Goal: Transaction & Acquisition: Purchase product/service

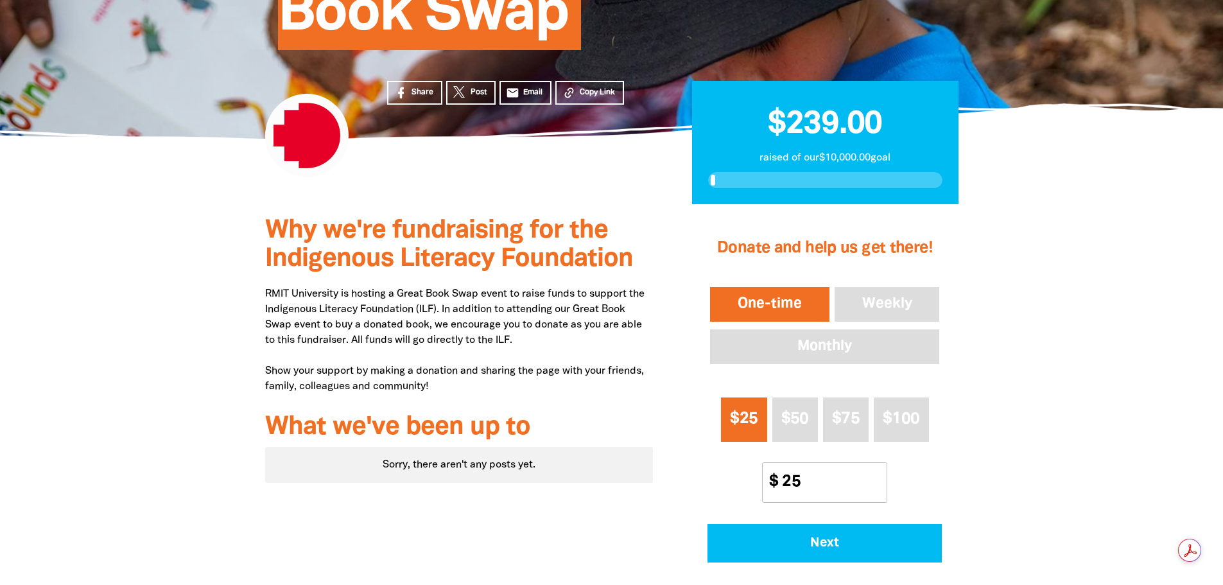
type input "25"
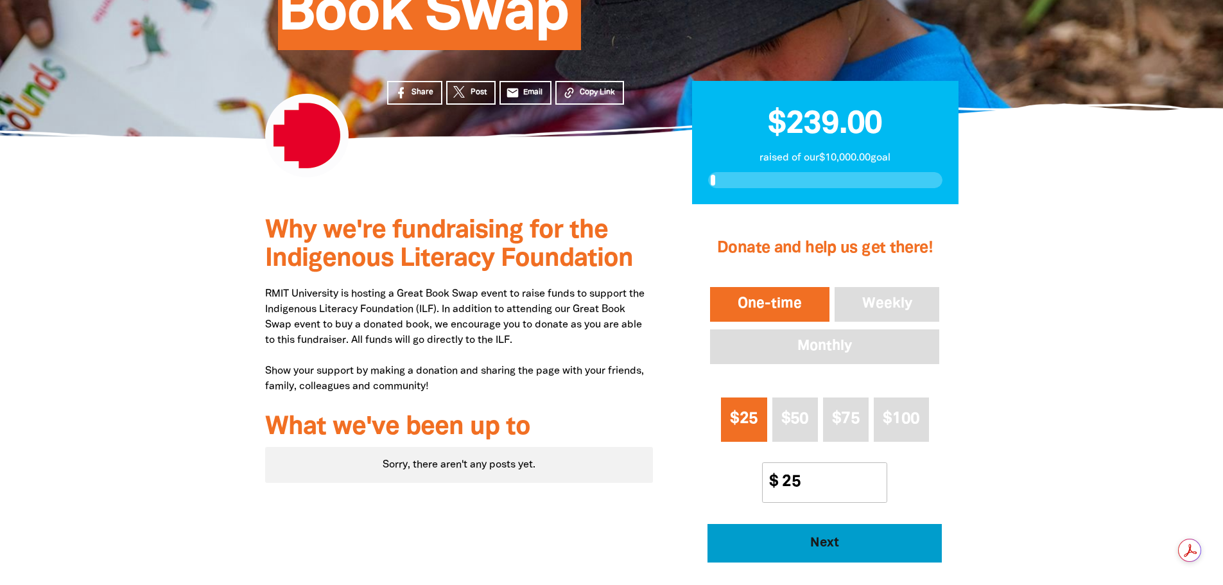
click at [840, 544] on span "Next" at bounding box center [824, 543] width 199 height 13
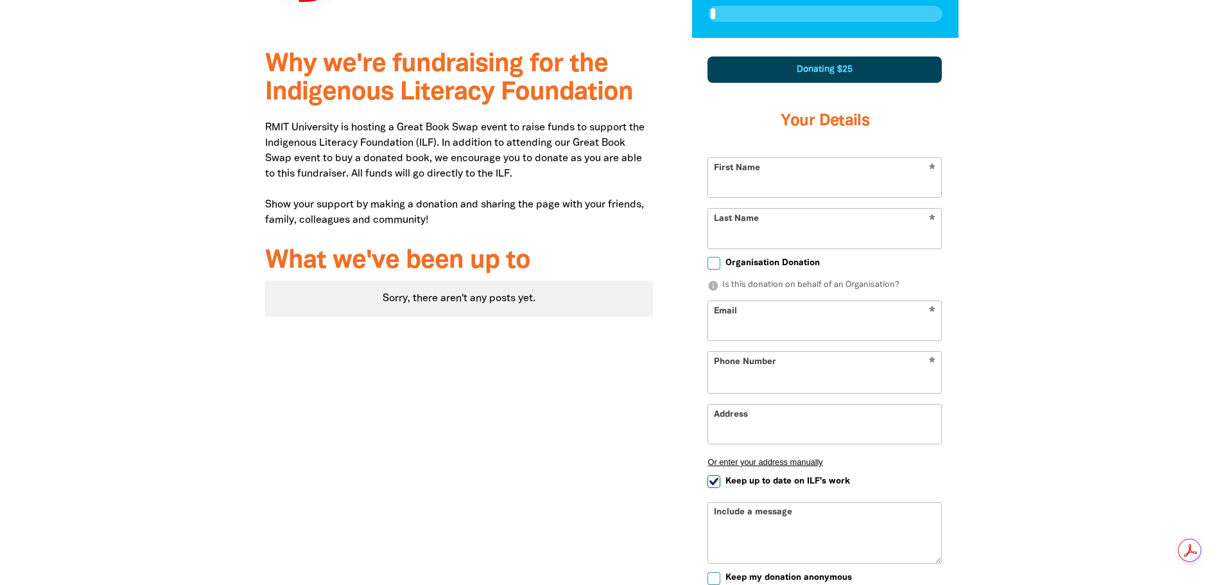
select select "AU"
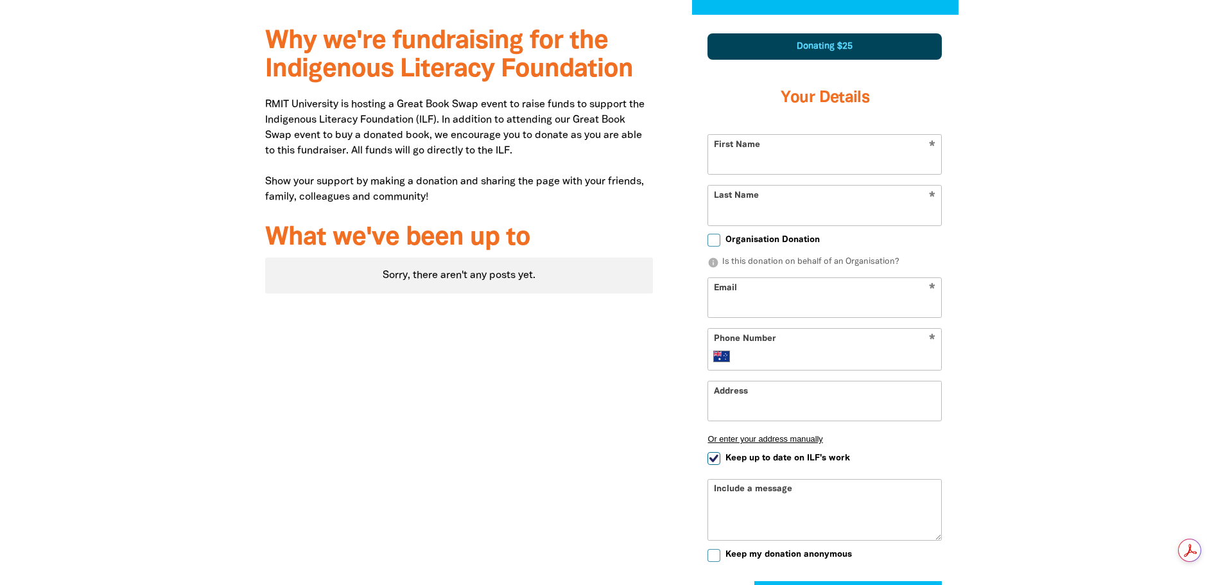
click at [822, 160] on input "First Name" at bounding box center [824, 154] width 233 height 39
type input "[PERSON_NAME]"
type input "[PERSON_NAME][EMAIL_ADDRESS][DOMAIN_NAME]"
type input "0416 272 726"
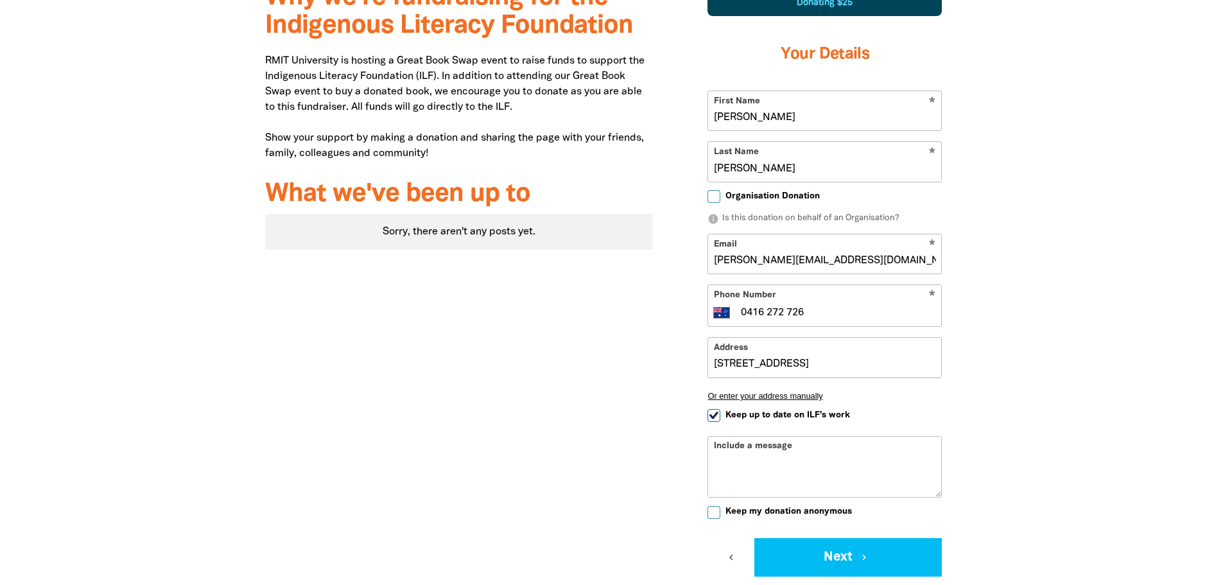
scroll to position [575, 0]
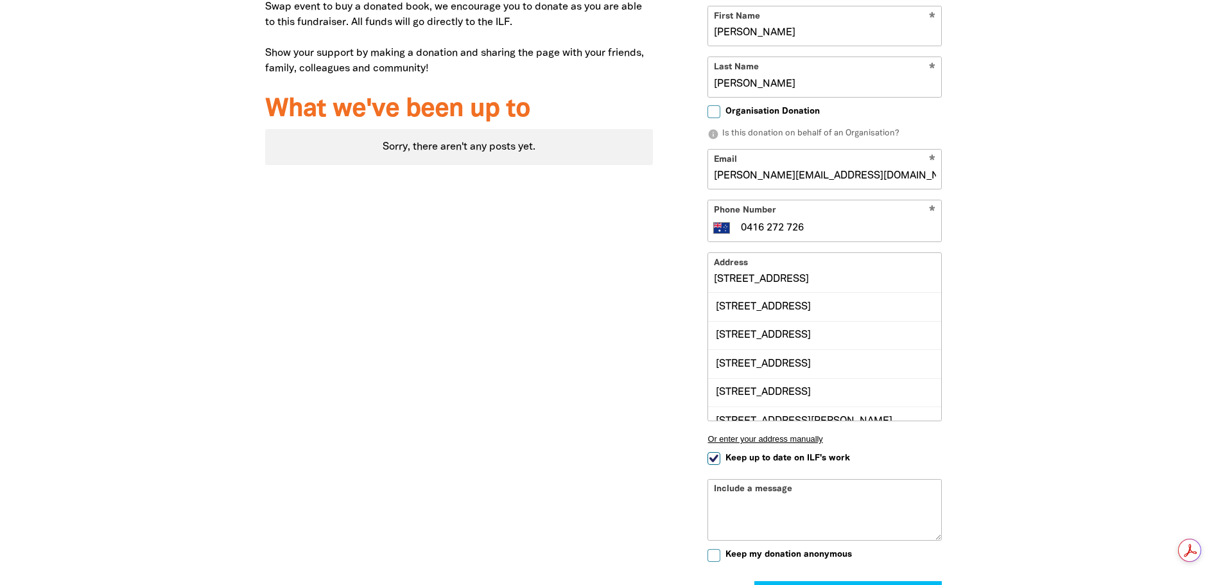
click at [901, 334] on div "[STREET_ADDRESS]" at bounding box center [824, 335] width 233 height 28
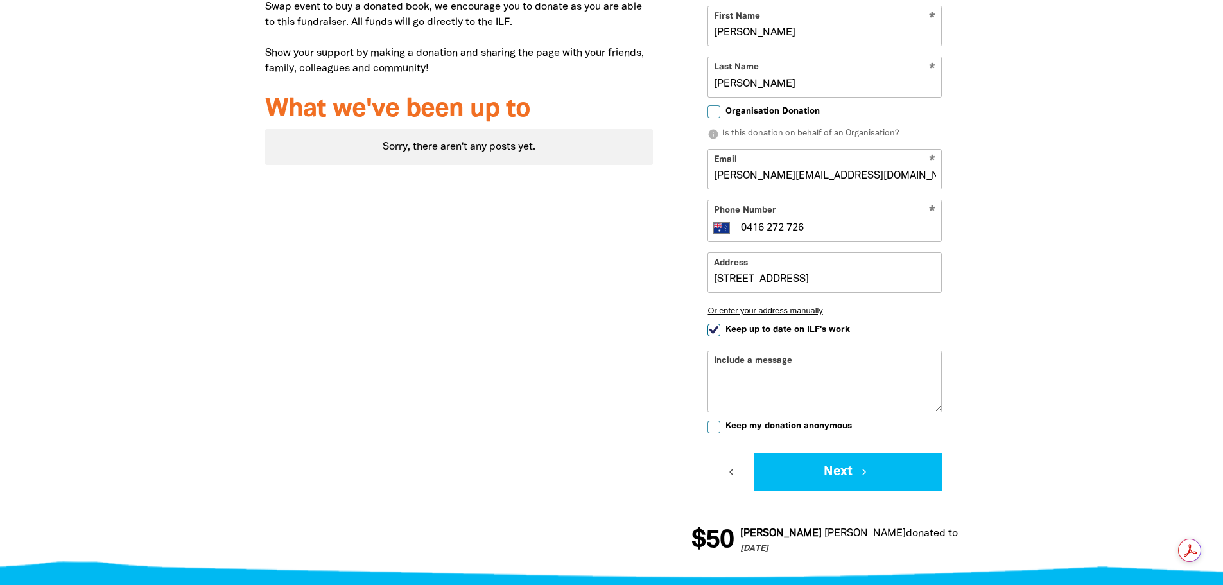
type input "[STREET_ADDRESS]"
click at [716, 332] on input "Keep up to date on ILF's work" at bounding box center [713, 330] width 13 height 13
checkbox input "false"
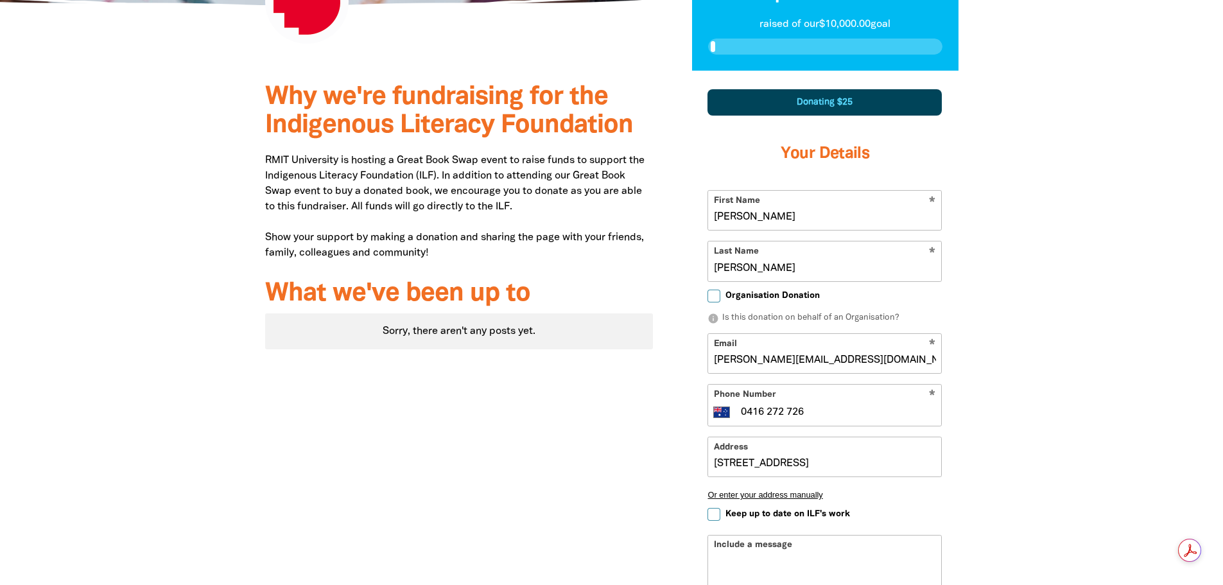
scroll to position [703, 0]
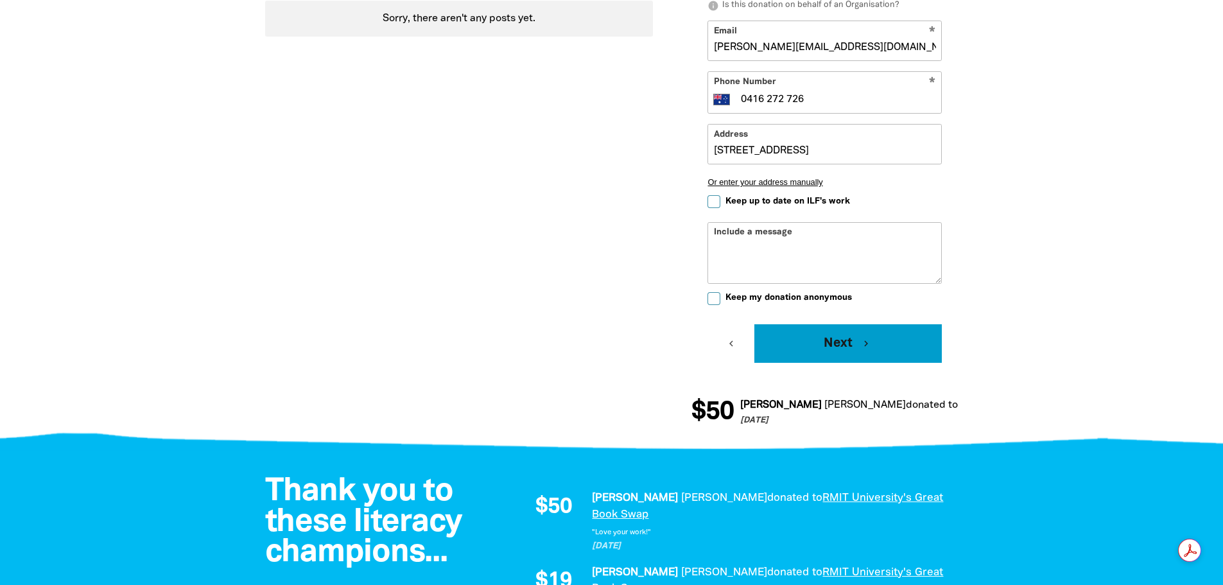
click at [891, 350] on button "Next chevron_right" at bounding box center [847, 343] width 187 height 39
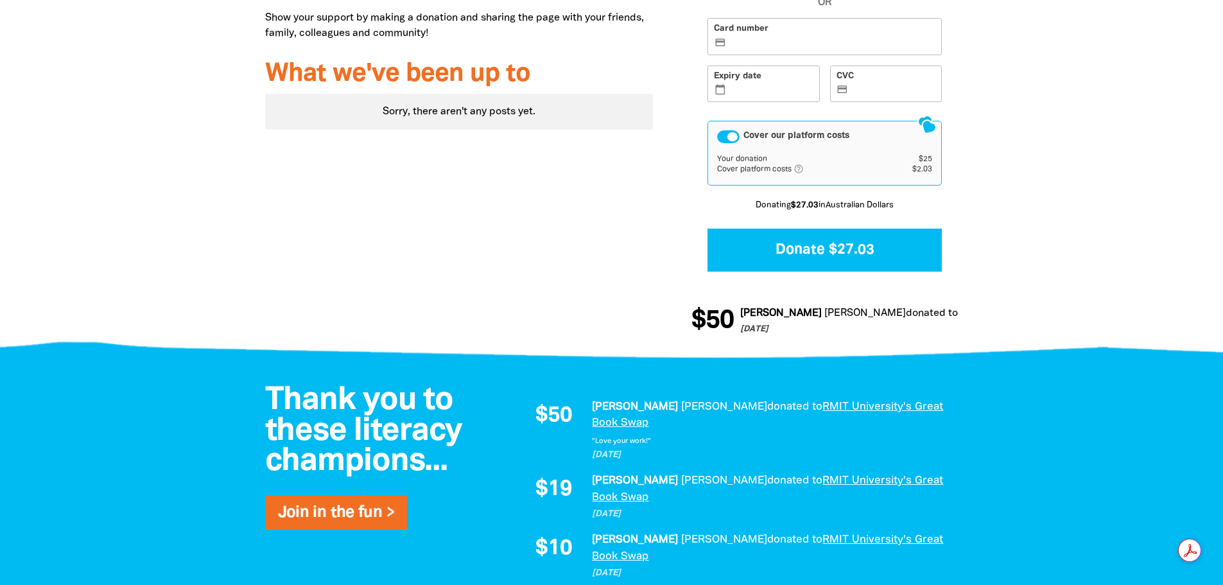
scroll to position [370, 0]
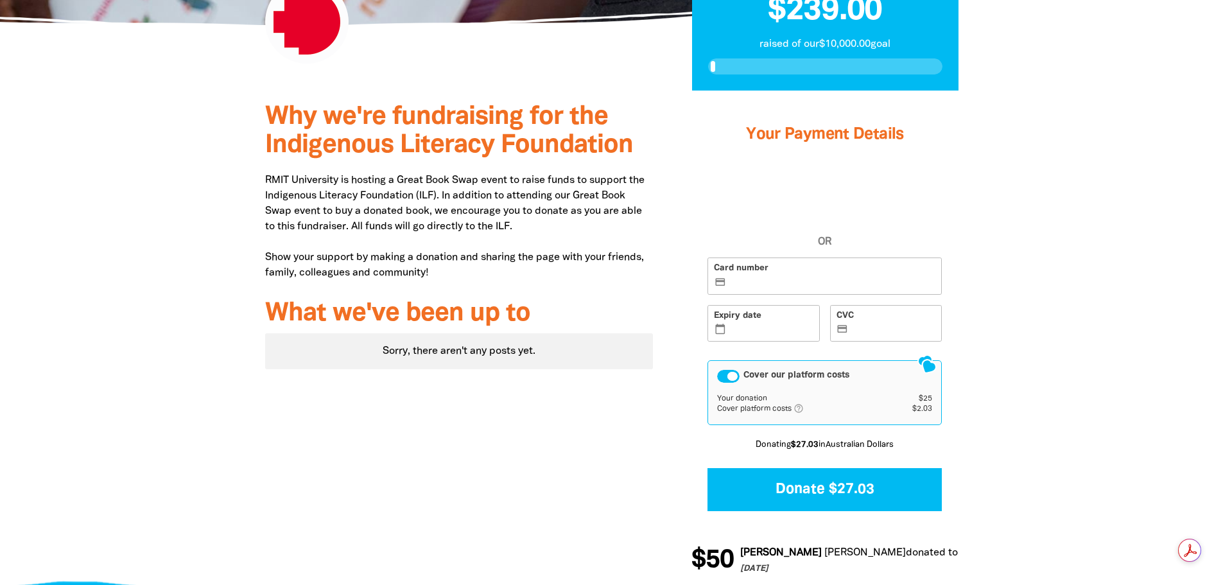
click at [731, 375] on div "Cover our platform costs" at bounding box center [728, 376] width 22 height 13
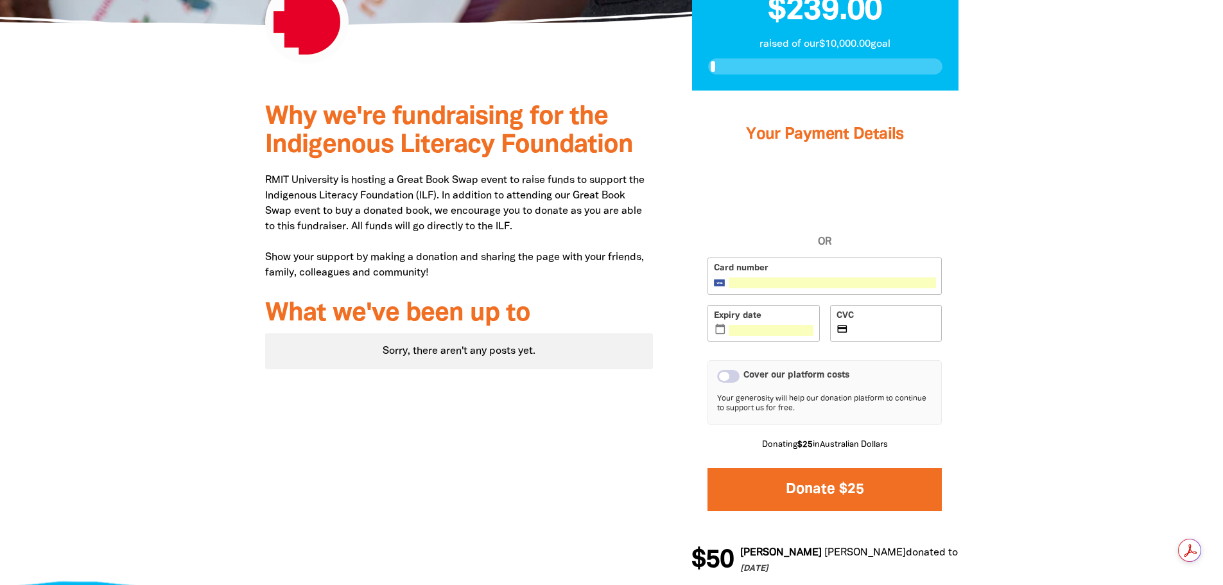
click at [856, 496] on button "Donate $25" at bounding box center [824, 489] width 234 height 43
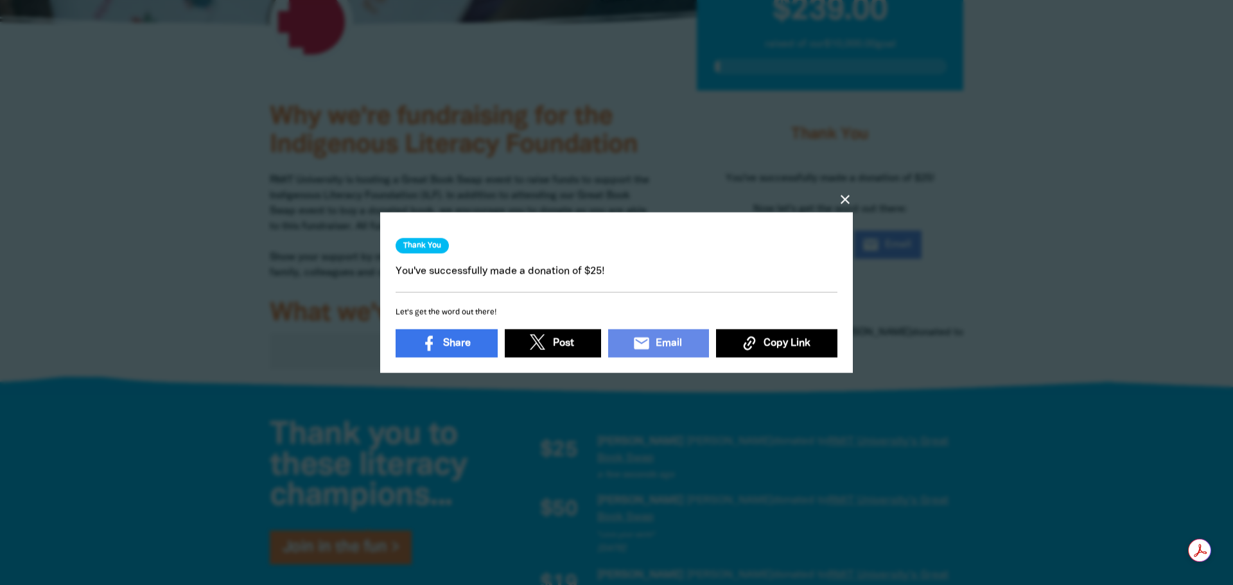
click at [840, 195] on icon "close" at bounding box center [844, 198] width 15 height 15
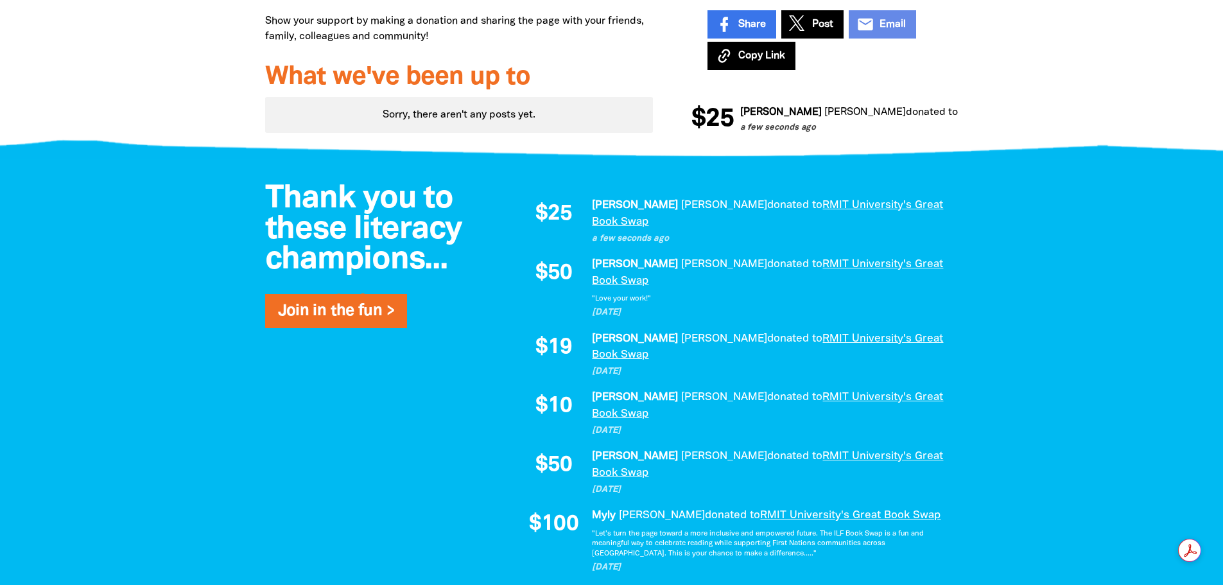
scroll to position [691, 0]
